Goal: Task Accomplishment & Management: Manage account settings

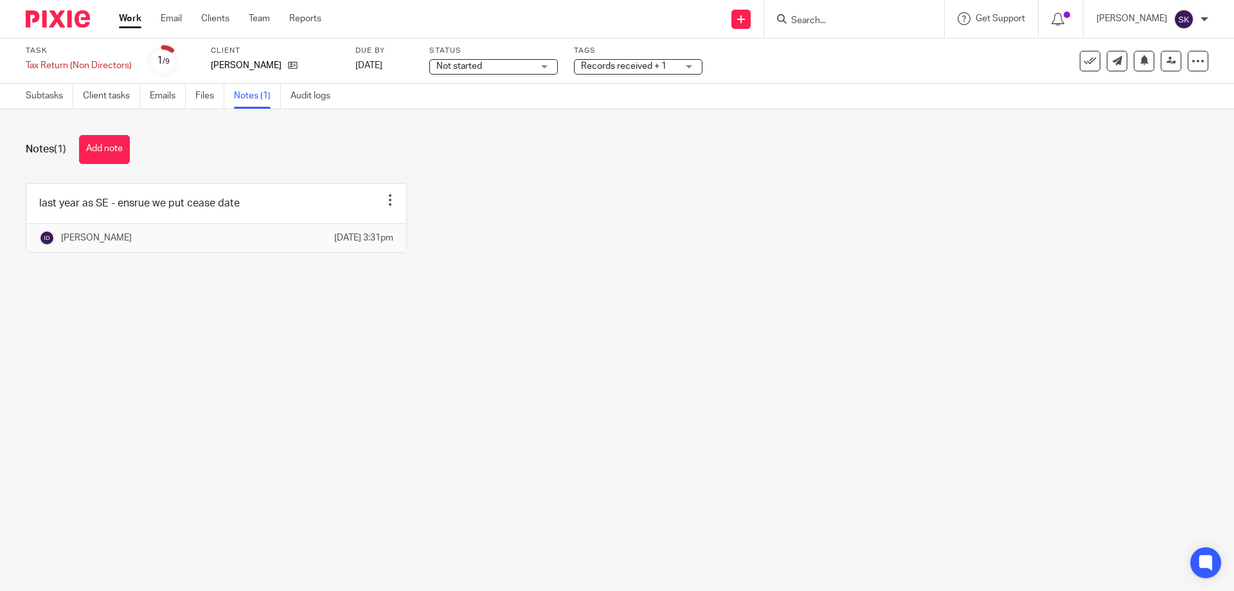
click at [129, 24] on link "Work" at bounding box center [130, 18] width 22 height 13
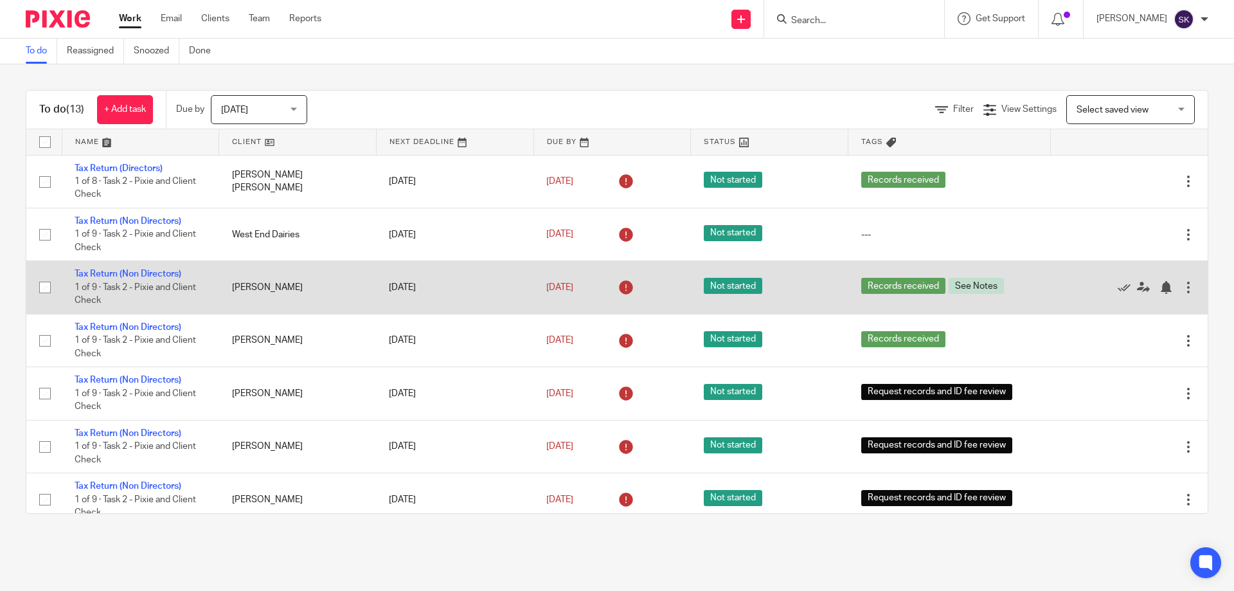
click at [103, 275] on link "Tax Return (Non Directors)" at bounding box center [128, 273] width 107 height 9
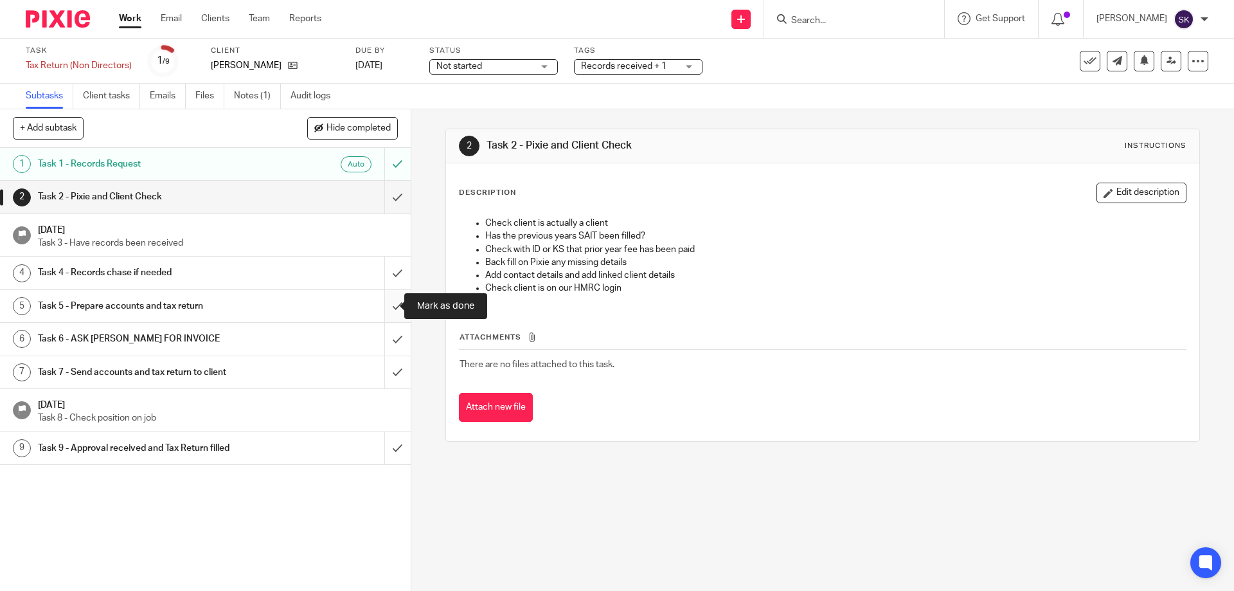
click at [387, 309] on input "submit" at bounding box center [205, 306] width 411 height 32
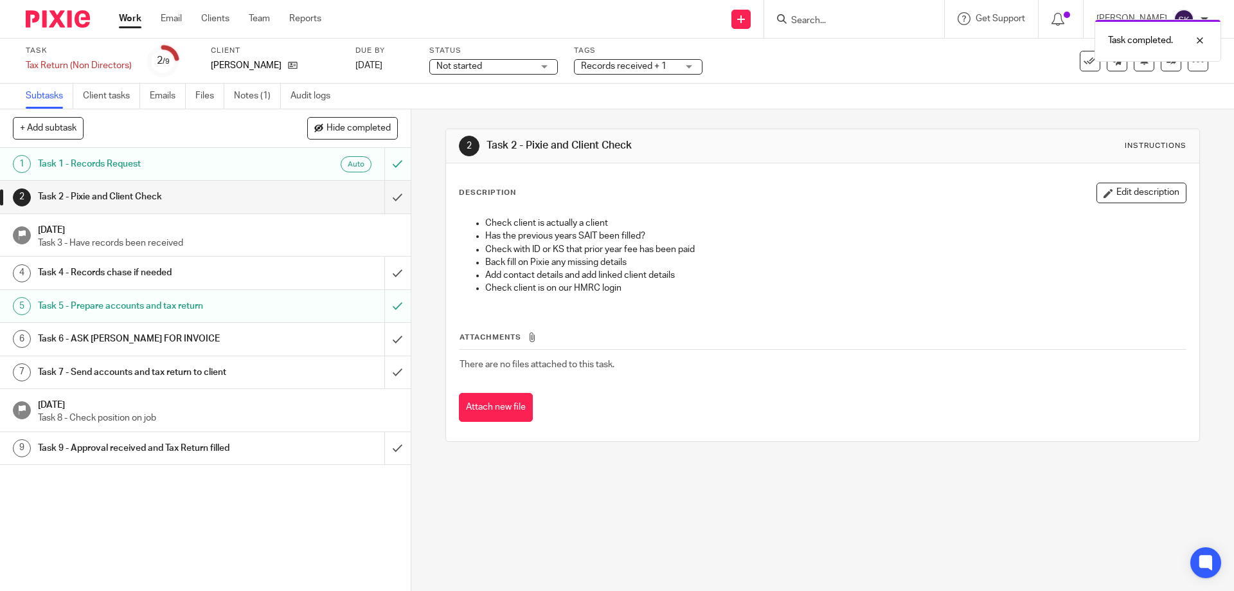
click at [597, 66] on span "Records received + 1" at bounding box center [623, 66] width 85 height 9
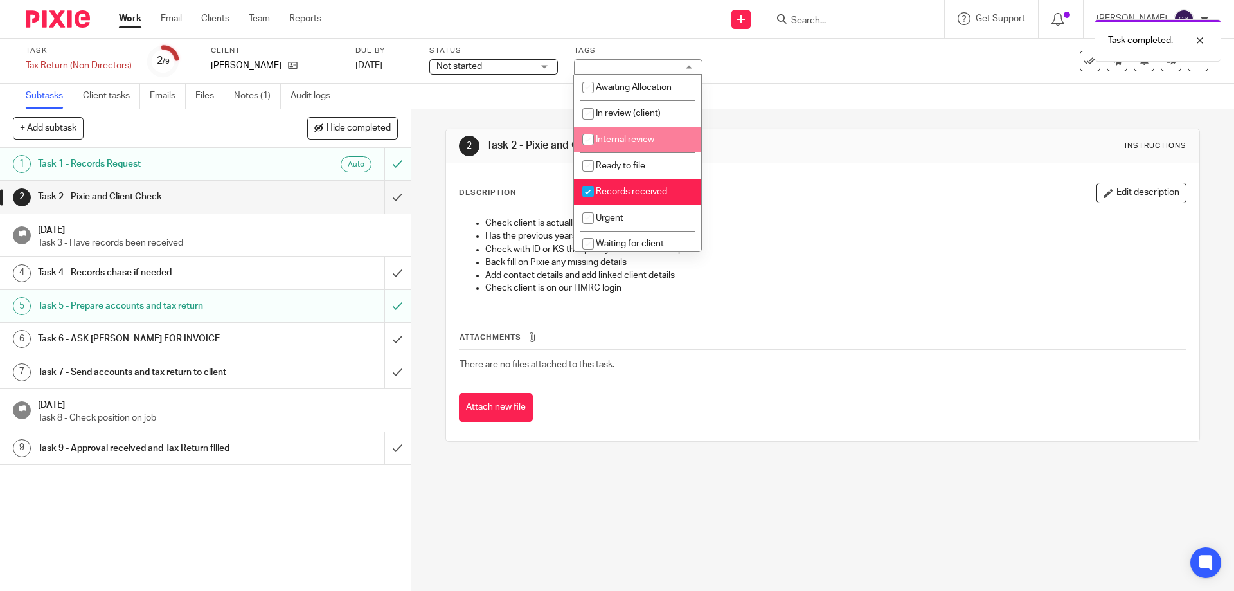
click at [614, 134] on li "Internal review" at bounding box center [637, 140] width 127 height 26
checkbox input "true"
click at [895, 84] on div "Subtasks Client tasks Emails Files Notes (1) Audit logs" at bounding box center [617, 97] width 1234 height 26
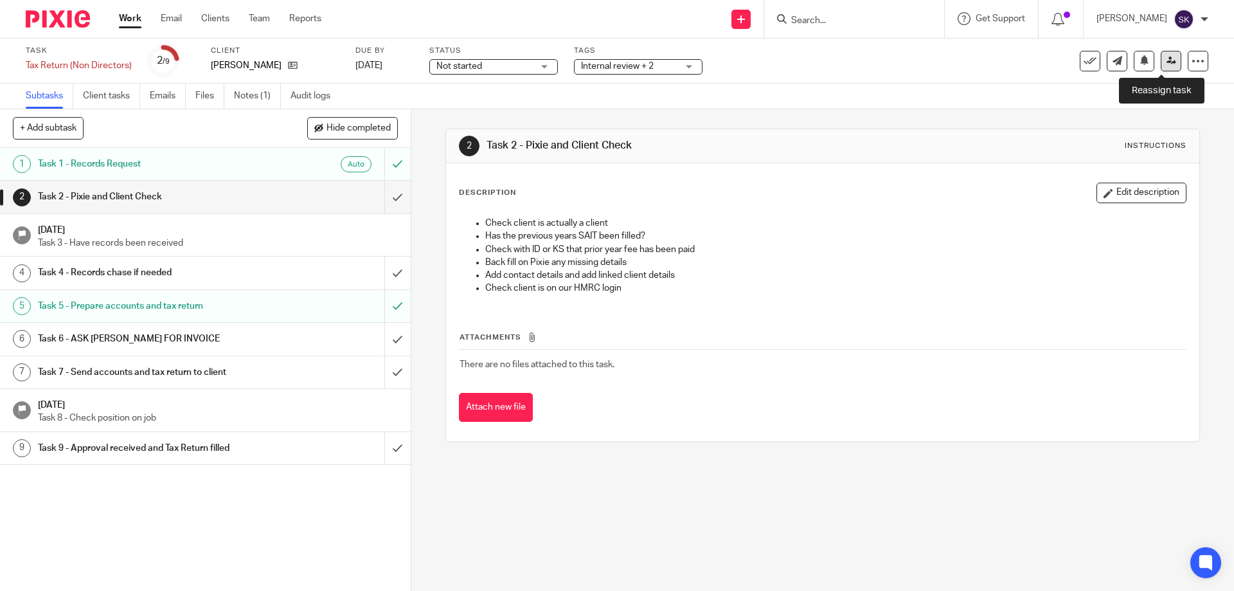
click at [1160, 66] on link at bounding box center [1170, 61] width 21 height 21
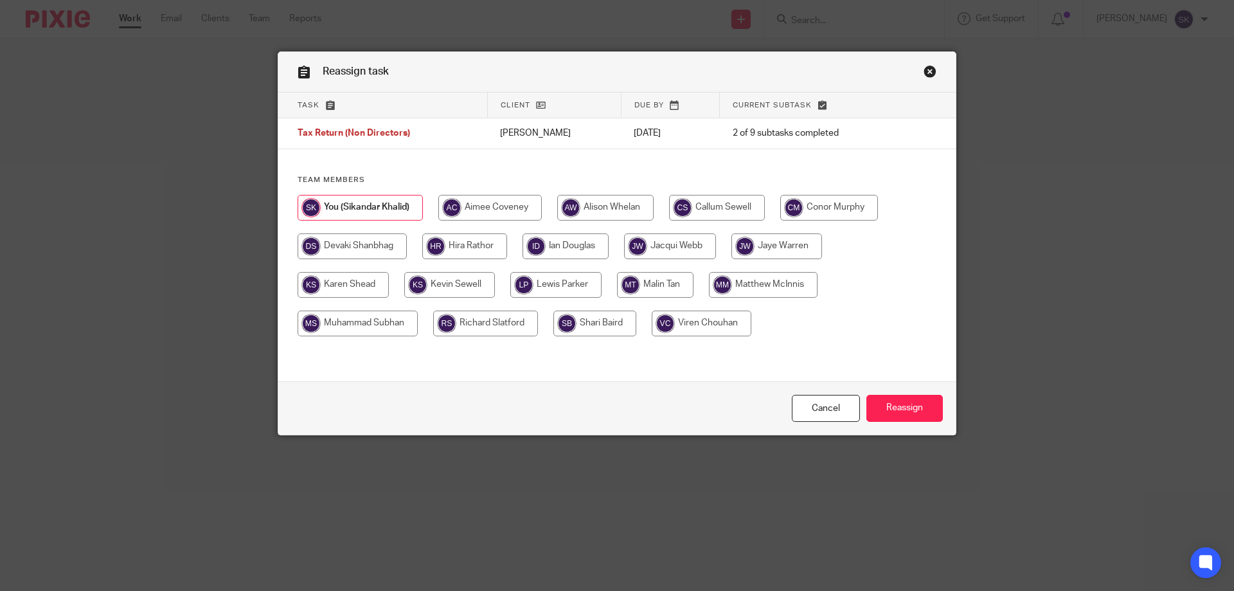
click at [566, 252] on input "radio" at bounding box center [565, 246] width 86 height 26
radio input "true"
click at [899, 407] on input "Reassign" at bounding box center [904, 409] width 76 height 28
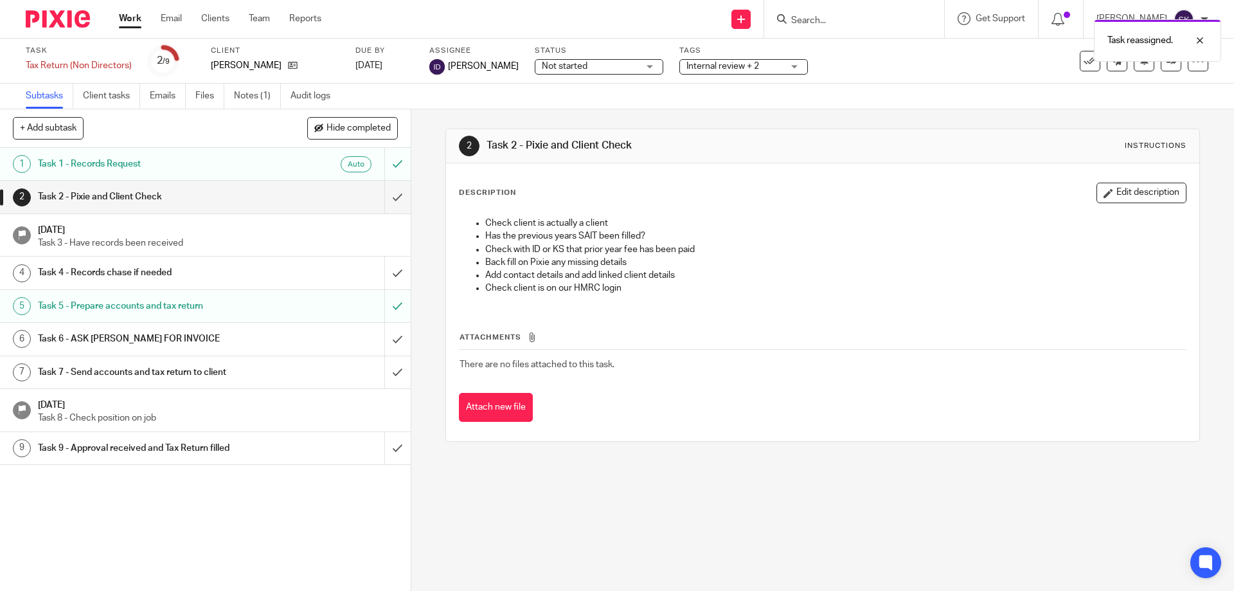
click at [134, 19] on link "Work" at bounding box center [130, 18] width 22 height 13
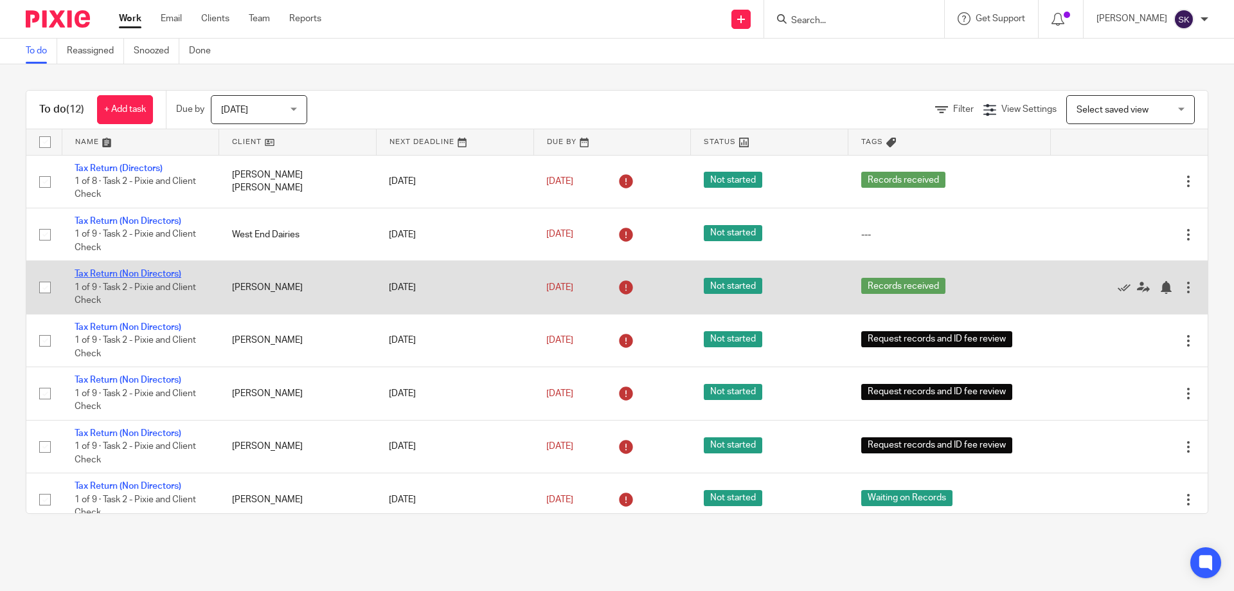
click at [138, 273] on link "Tax Return (Non Directors)" at bounding box center [128, 273] width 107 height 9
